Goal: Task Accomplishment & Management: Use online tool/utility

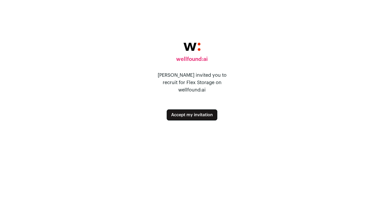
click at [197, 110] on button "Accept my invitation" at bounding box center [192, 115] width 51 height 11
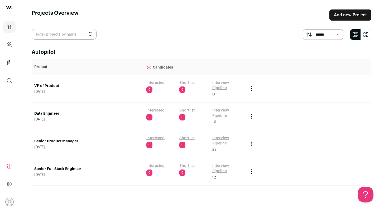
click at [74, 168] on link "Senior Full Stack Engineer" at bounding box center [87, 169] width 107 height 5
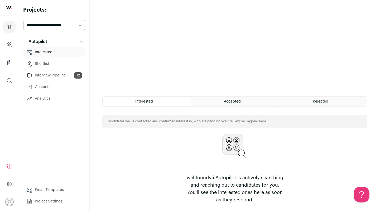
scroll to position [53, 0]
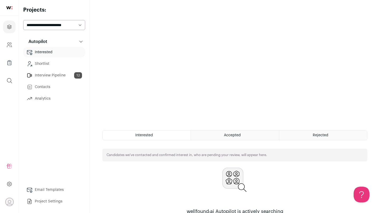
click at [56, 53] on link "Interested" at bounding box center [54, 52] width 62 height 11
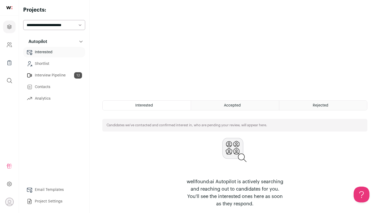
scroll to position [87, 0]
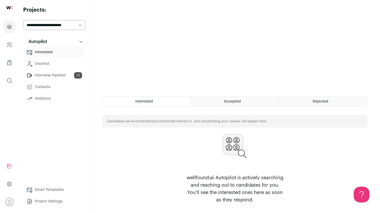
click at [246, 101] on div "Accepted" at bounding box center [235, 101] width 88 height 9
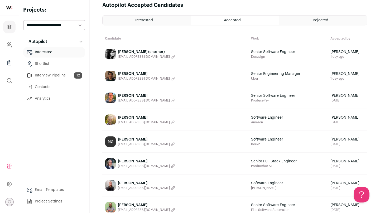
scroll to position [8, 0]
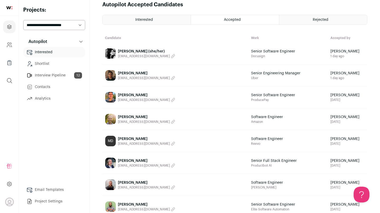
click at [129, 158] on span "[PERSON_NAME]" at bounding box center [146, 160] width 57 height 5
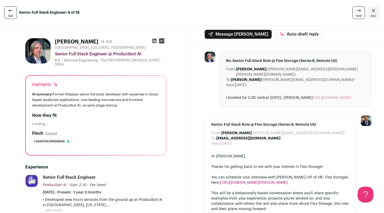
click at [36, 46] on img at bounding box center [37, 50] width 25 height 25
click at [15, 10] on link "last" at bounding box center [10, 12] width 13 height 13
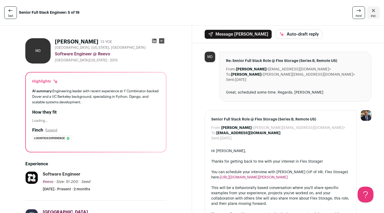
click at [14, 10] on link "last" at bounding box center [10, 12] width 13 height 13
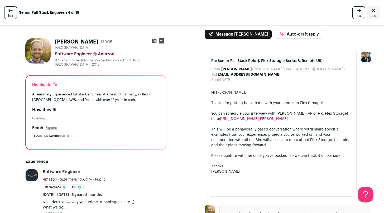
click at [14, 10] on link "last" at bounding box center [10, 12] width 13 height 13
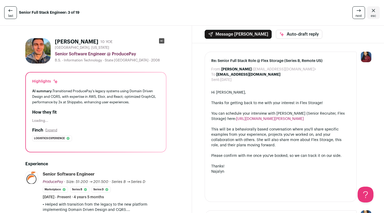
click at [14, 10] on link "last" at bounding box center [10, 12] width 13 height 13
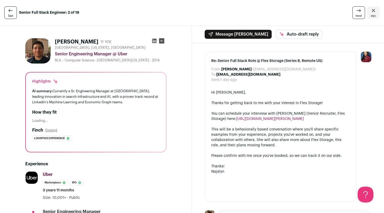
click at [14, 10] on link "last" at bounding box center [10, 12] width 13 height 13
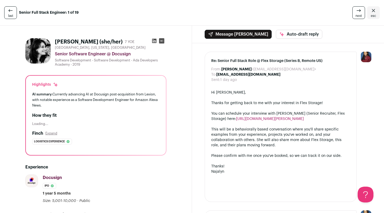
click at [356, 13] on icon at bounding box center [359, 10] width 6 height 6
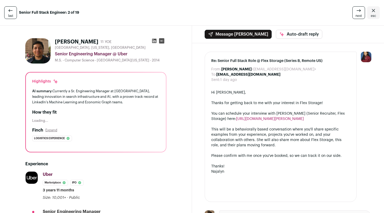
click at [356, 13] on icon at bounding box center [359, 10] width 6 height 6
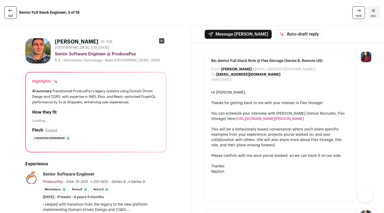
click at [356, 13] on icon at bounding box center [359, 10] width 6 height 6
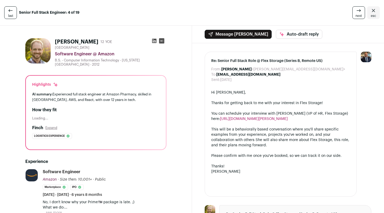
click at [356, 13] on icon at bounding box center [359, 10] width 6 height 6
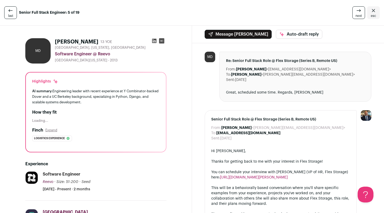
click at [356, 13] on icon at bounding box center [359, 10] width 6 height 6
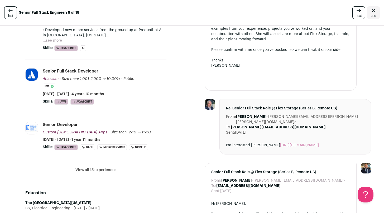
scroll to position [193, 0]
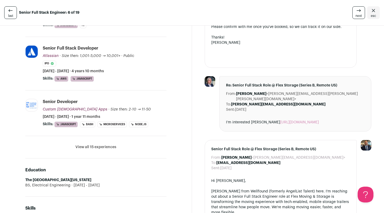
click at [107, 148] on button "View all 15 experiences" at bounding box center [95, 147] width 41 height 5
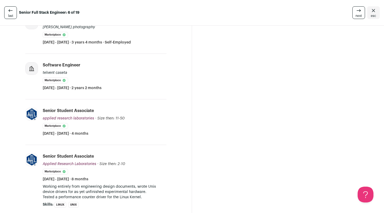
scroll to position [713, 0]
